Goal: Transaction & Acquisition: Purchase product/service

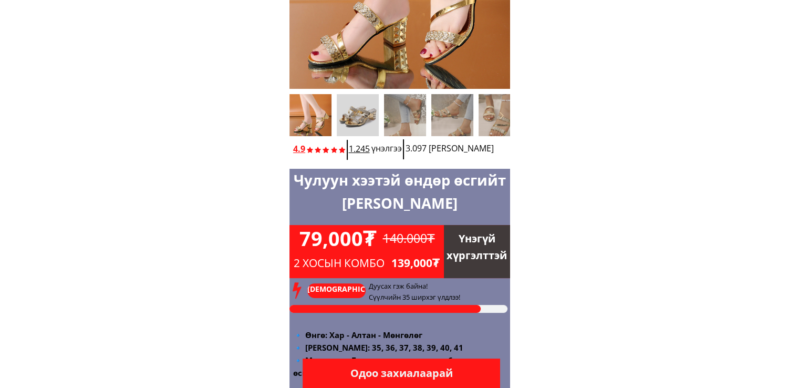
scroll to position [350, 0]
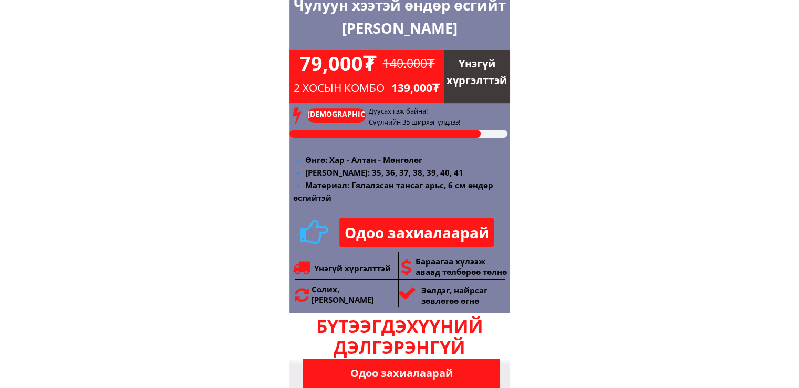
click at [404, 234] on p "Одоо захиалаарай" at bounding box center [416, 231] width 154 height 29
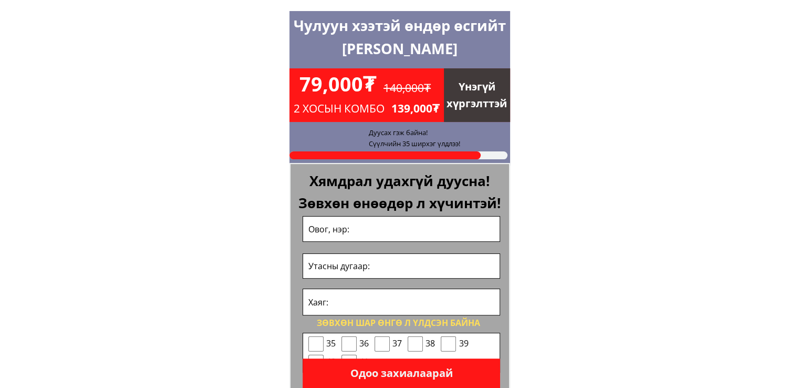
scroll to position [4173, 0]
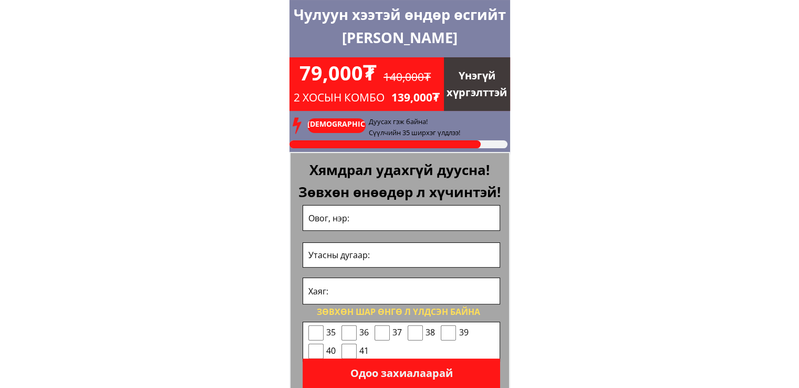
click at [392, 215] on input "text" at bounding box center [401, 217] width 191 height 25
type input "Пунсаа"
click at [412, 255] on input "tel" at bounding box center [401, 255] width 191 height 25
type input "88908680"
click at [361, 298] on input "text" at bounding box center [401, 291] width 191 height 26
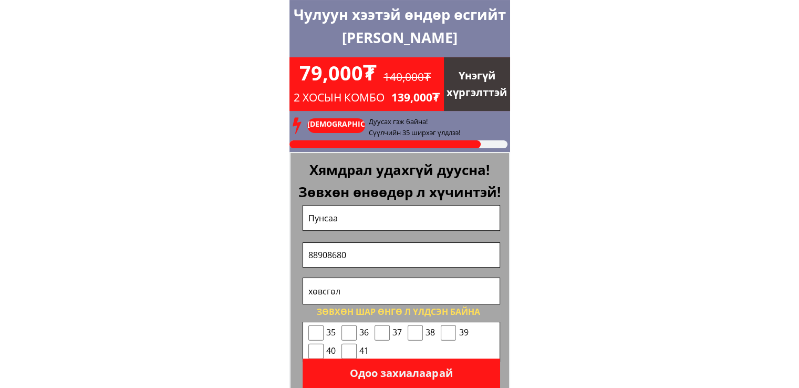
type input "хөвсгөл"
click at [454, 336] on input "checkbox" at bounding box center [448, 333] width 15 height 16
checkbox input "true"
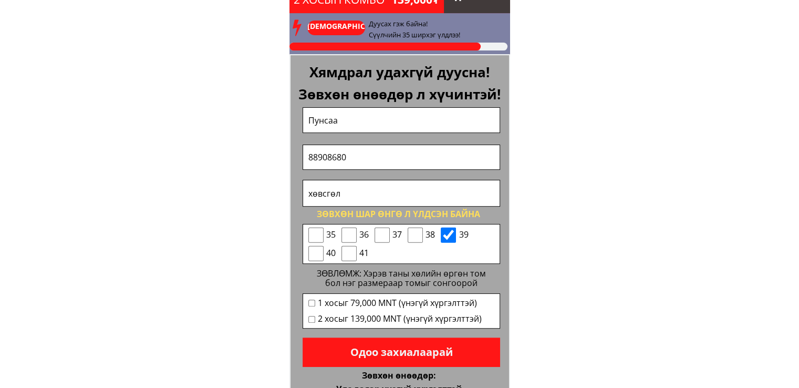
scroll to position [4286, 0]
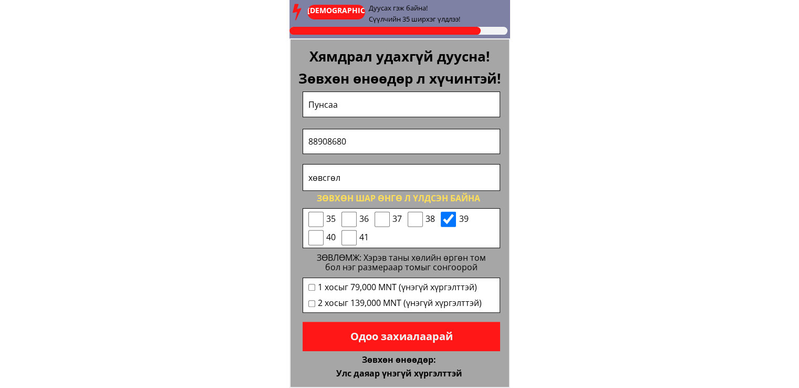
click at [313, 286] on input "checkbox" at bounding box center [311, 287] width 7 height 7
checkbox input "true"
click at [407, 339] on p "Одоо захиалаарай" at bounding box center [402, 335] width 198 height 29
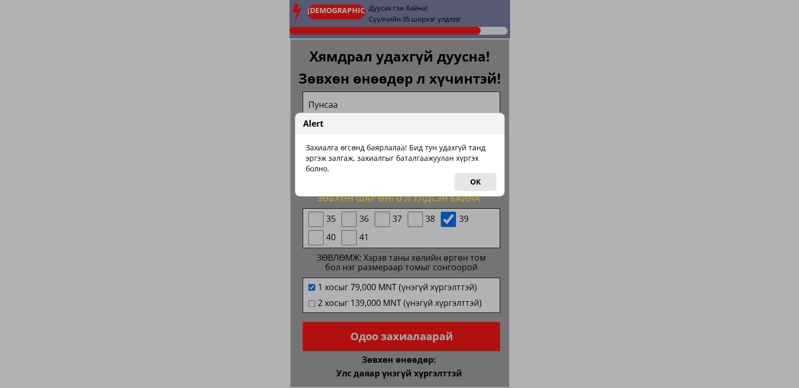
click at [481, 182] on button "OK" at bounding box center [475, 182] width 42 height 18
